Goal: Navigation & Orientation: Find specific page/section

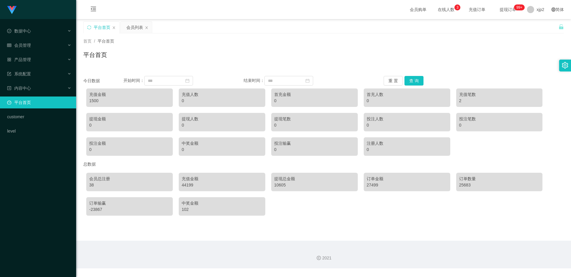
click at [208, 236] on main "关闭左侧 关闭右侧 关闭其它 刷新页面 平台首页 会员列表 首页 / 平台首页 / 平台首页 今日数据 开始时间： 结束时间： 重 置 查 询 充值金额 15…" at bounding box center [323, 129] width 495 height 221
click at [40, 182] on div "Shopee工作台代理端 数据中心 会员管理 会员列表 会员加减打码量 提现列表 赠送彩金 在线用户 陪玩用户 充值列表 会员加扣款 产品管理 系统配置 内容…" at bounding box center [38, 138] width 76 height 277
click at [27, 43] on span "会员管理" at bounding box center [19, 45] width 24 height 5
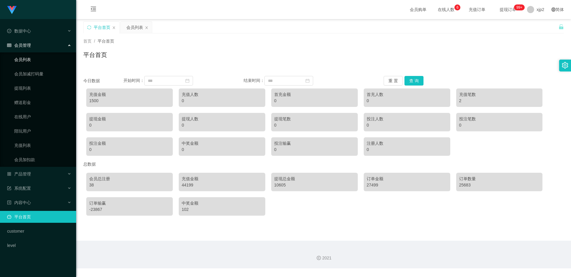
click at [22, 60] on link "会员列表" at bounding box center [42, 60] width 57 height 12
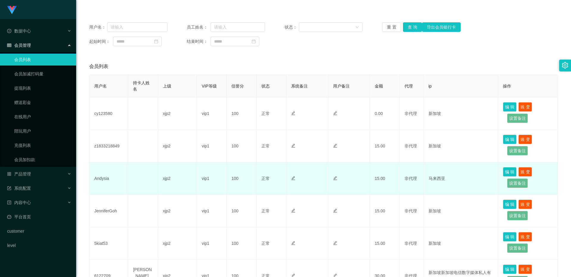
scroll to position [89, 0]
